Goal: Task Accomplishment & Management: Manage account settings

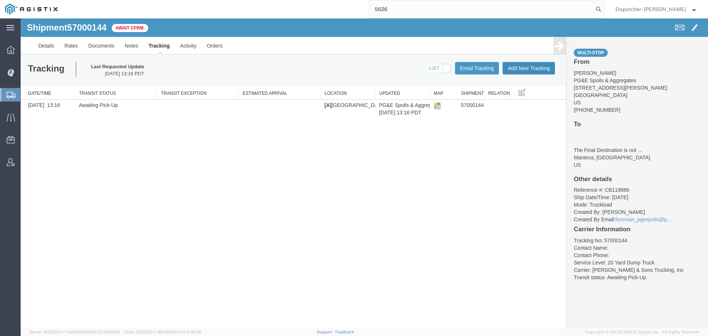
click at [532, 67] on button "Add New Tracking" at bounding box center [529, 68] width 52 height 13
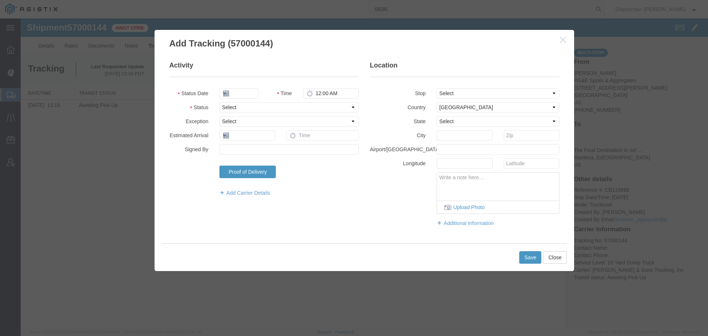
type input "[DATE]"
type input "3:00 PM"
click at [248, 94] on input "[DATE]" at bounding box center [238, 93] width 39 height 10
click at [223, 105] on th at bounding box center [224, 106] width 11 height 11
click at [223, 105] on th at bounding box center [227, 106] width 11 height 11
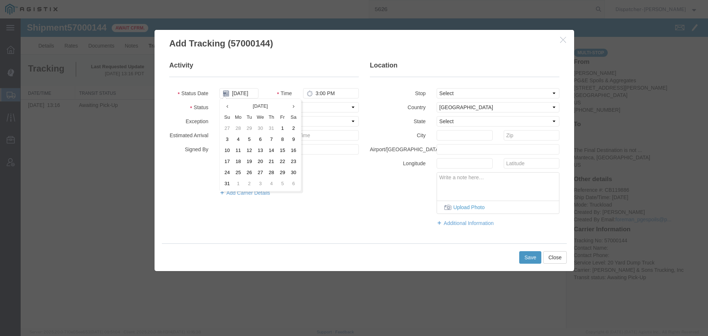
click at [223, 105] on th at bounding box center [227, 106] width 11 height 11
click at [260, 160] on td "23" at bounding box center [260, 161] width 11 height 11
type input "[DATE]"
click at [317, 92] on input "3:00 PM" at bounding box center [331, 93] width 56 height 10
type input "6:15 AM"
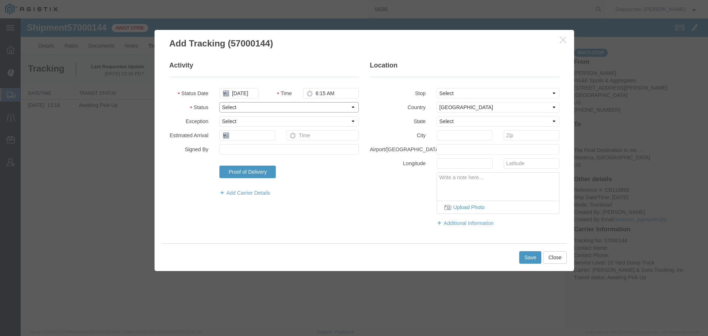
click at [321, 103] on select "Select Arrival Notice Available Arrival Notice Imported Arrive at Delivery Loca…" at bounding box center [288, 107] width 139 height 10
select select "ARVPULOC"
click at [219, 102] on select "Select Arrival Notice Available Arrival Notice Imported Arrive at Delivery Loca…" at bounding box center [288, 107] width 139 height 10
click at [459, 92] on select "Select From: [STREET_ADDRESS][PERSON_NAME] Stop 2: [STREET_ADDRESS][PERSON_NAME…" at bounding box center [498, 93] width 123 height 10
select select "{"pickupDeliveryInfoId": "123303807","pickupOrDelivery": "P","stopNum": "1","lo…"
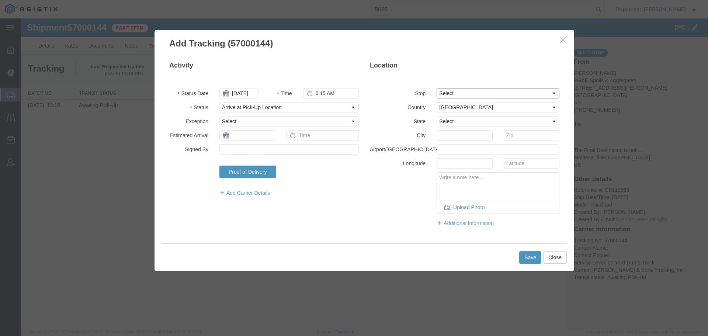
click at [437, 88] on select "Select From: [STREET_ADDRESS][PERSON_NAME] Stop 2: [STREET_ADDRESS][PERSON_NAME…" at bounding box center [498, 93] width 123 height 10
select select "CA"
type input "[GEOGRAPHIC_DATA]"
click at [528, 254] on button "Save" at bounding box center [530, 257] width 22 height 13
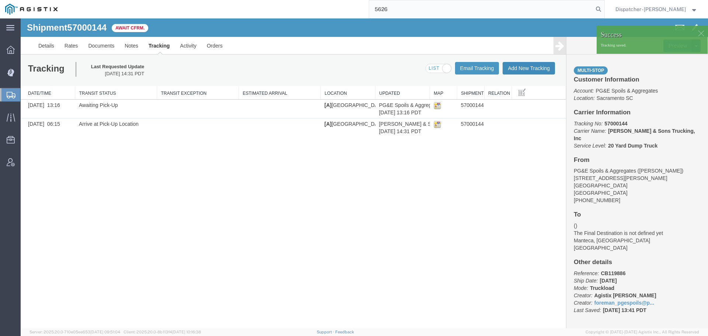
click at [519, 70] on button "Add New Tracking" at bounding box center [529, 68] width 52 height 13
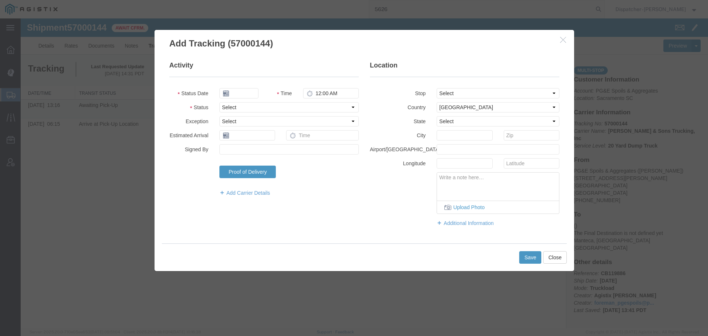
type input "[DATE]"
type input "3:00 PM"
click at [233, 92] on input "[DATE]" at bounding box center [238, 93] width 39 height 10
click at [222, 105] on th at bounding box center [224, 106] width 11 height 11
click at [222, 105] on th at bounding box center [227, 106] width 11 height 11
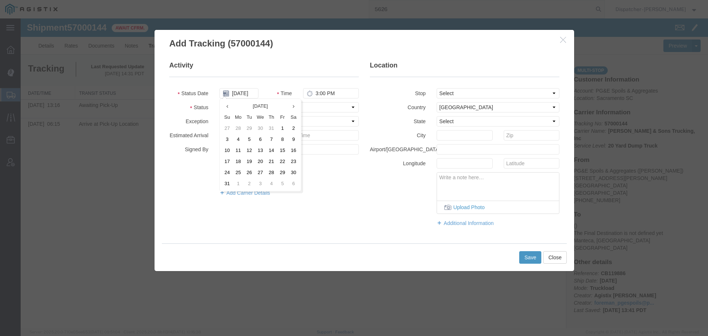
click at [222, 105] on th at bounding box center [227, 106] width 11 height 11
click at [259, 161] on td "23" at bounding box center [260, 161] width 11 height 11
type input "[DATE]"
click at [317, 90] on input "3:00 PM" at bounding box center [331, 93] width 56 height 10
type input "10:20 AM"
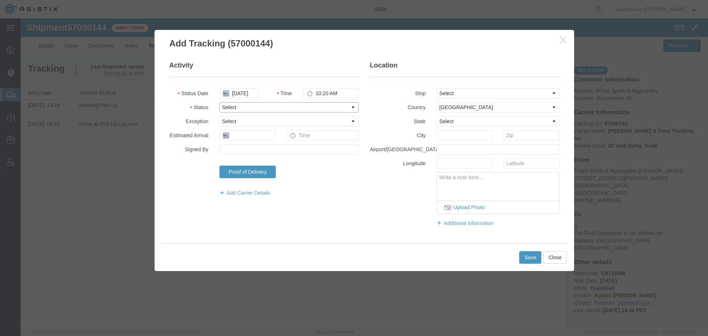
click at [246, 108] on select "Select Arrival Notice Available Arrival Notice Imported Arrive at Delivery Loca…" at bounding box center [288, 107] width 139 height 10
click at [219, 102] on select "Select Arrival Notice Available Arrival Notice Imported Arrive at Delivery Loca…" at bounding box center [288, 107] width 139 height 10
click at [245, 107] on select "Select Arrival Notice Available Arrival Notice Imported Arrive at Delivery Loca…" at bounding box center [288, 107] width 139 height 10
select select "DELIVRED"
click at [219, 102] on select "Select Arrival Notice Available Arrival Notice Imported Arrive at Delivery Loca…" at bounding box center [288, 107] width 139 height 10
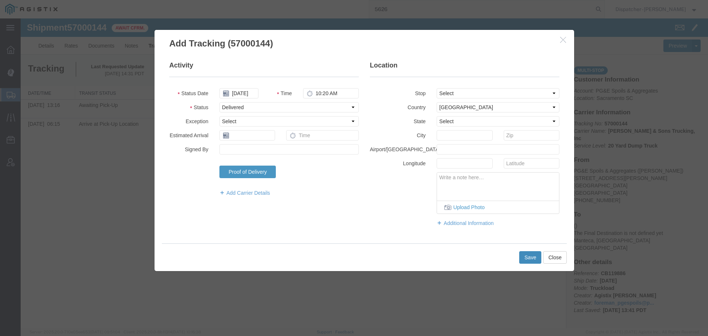
click at [530, 260] on button "Save" at bounding box center [530, 257] width 22 height 13
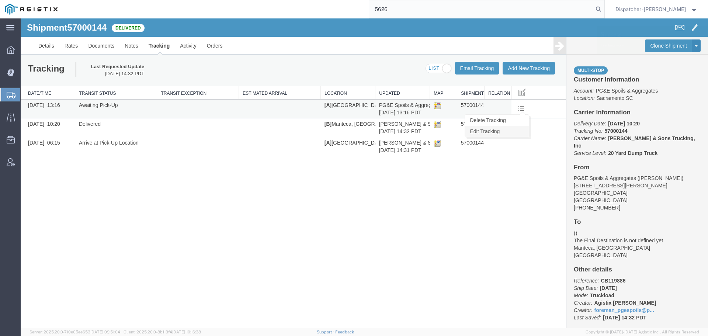
click at [518, 133] on link "Edit Tracking" at bounding box center [497, 131] width 64 height 11
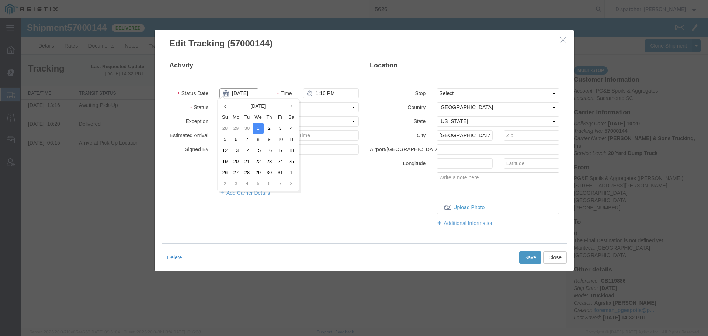
click at [246, 93] on input "[DATE]" at bounding box center [238, 93] width 39 height 10
click at [227, 106] on th at bounding box center [224, 106] width 11 height 11
click at [227, 106] on icon at bounding box center [227, 106] width 2 height 5
click at [261, 161] on td "23" at bounding box center [260, 161] width 11 height 11
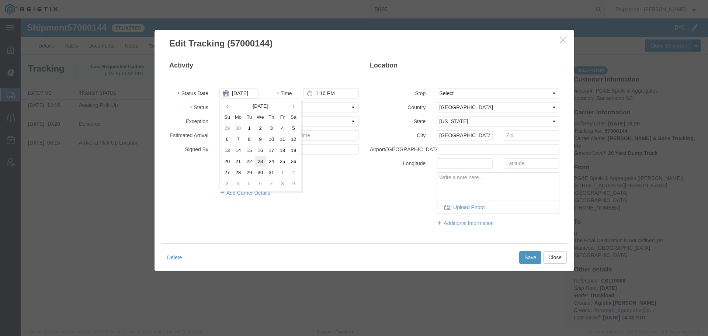
type input "[DATE]"
click at [531, 257] on button "Save" at bounding box center [530, 257] width 22 height 13
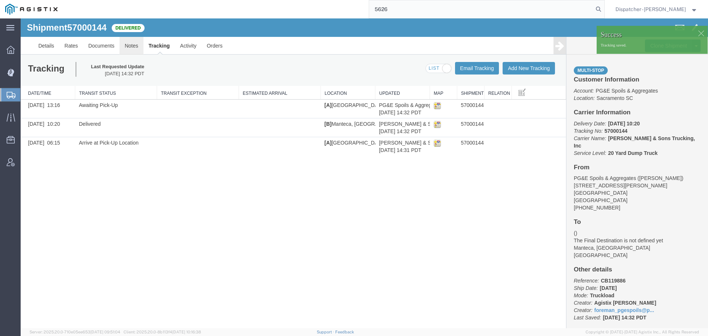
click at [135, 44] on link "Notes" at bounding box center [131, 46] width 24 height 18
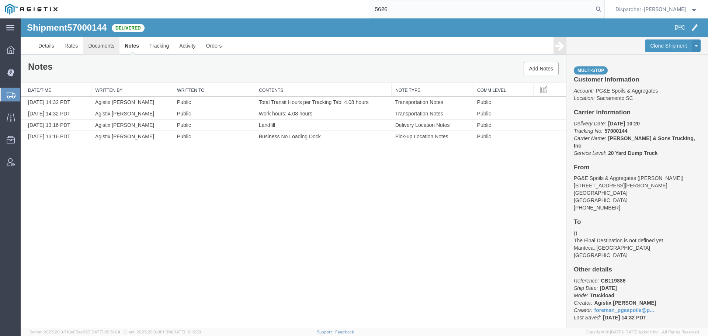
click at [101, 49] on link "Documents" at bounding box center [101, 46] width 37 height 18
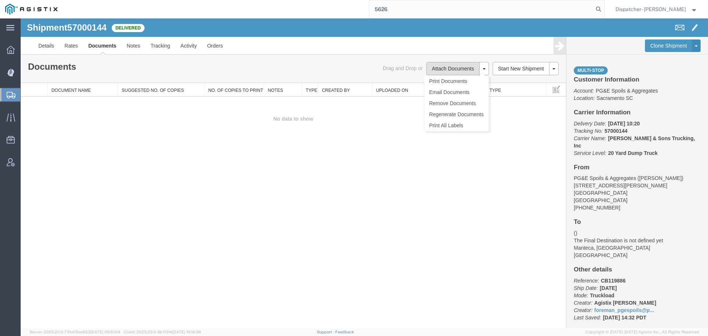
click at [454, 72] on button "Attach Documents" at bounding box center [452, 68] width 53 height 13
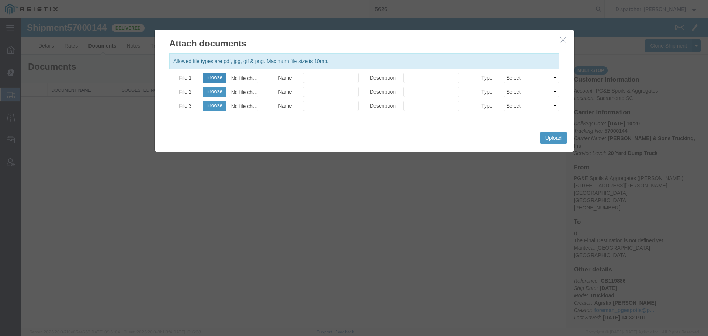
click at [225, 75] on button "Browse" at bounding box center [214, 78] width 23 height 10
type input "C:\fakepath\57000144trktag.pdf"
click at [548, 136] on button "Upload" at bounding box center [553, 138] width 27 height 13
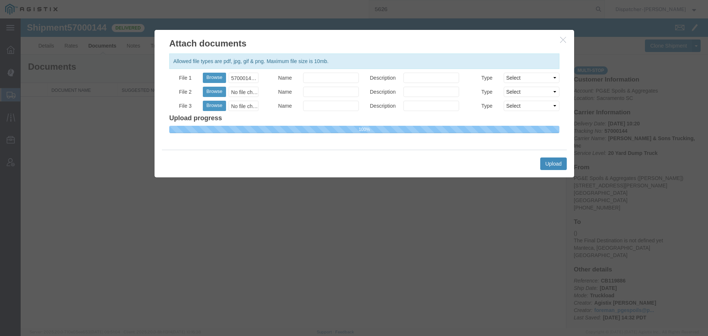
select select
